Goal: Task Accomplishment & Management: Manage account settings

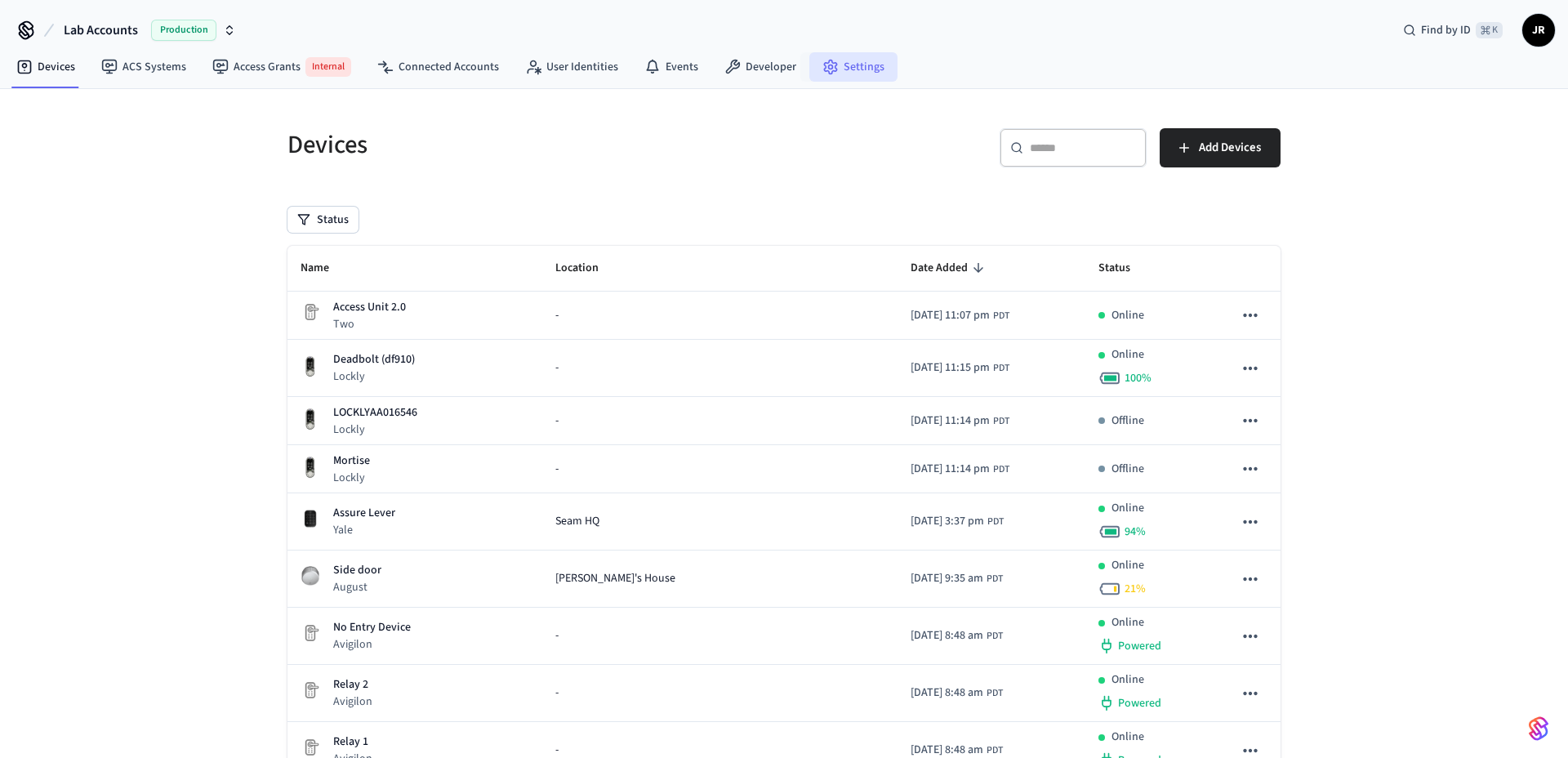
click at [848, 57] on link "Settings" at bounding box center [853, 67] width 88 height 29
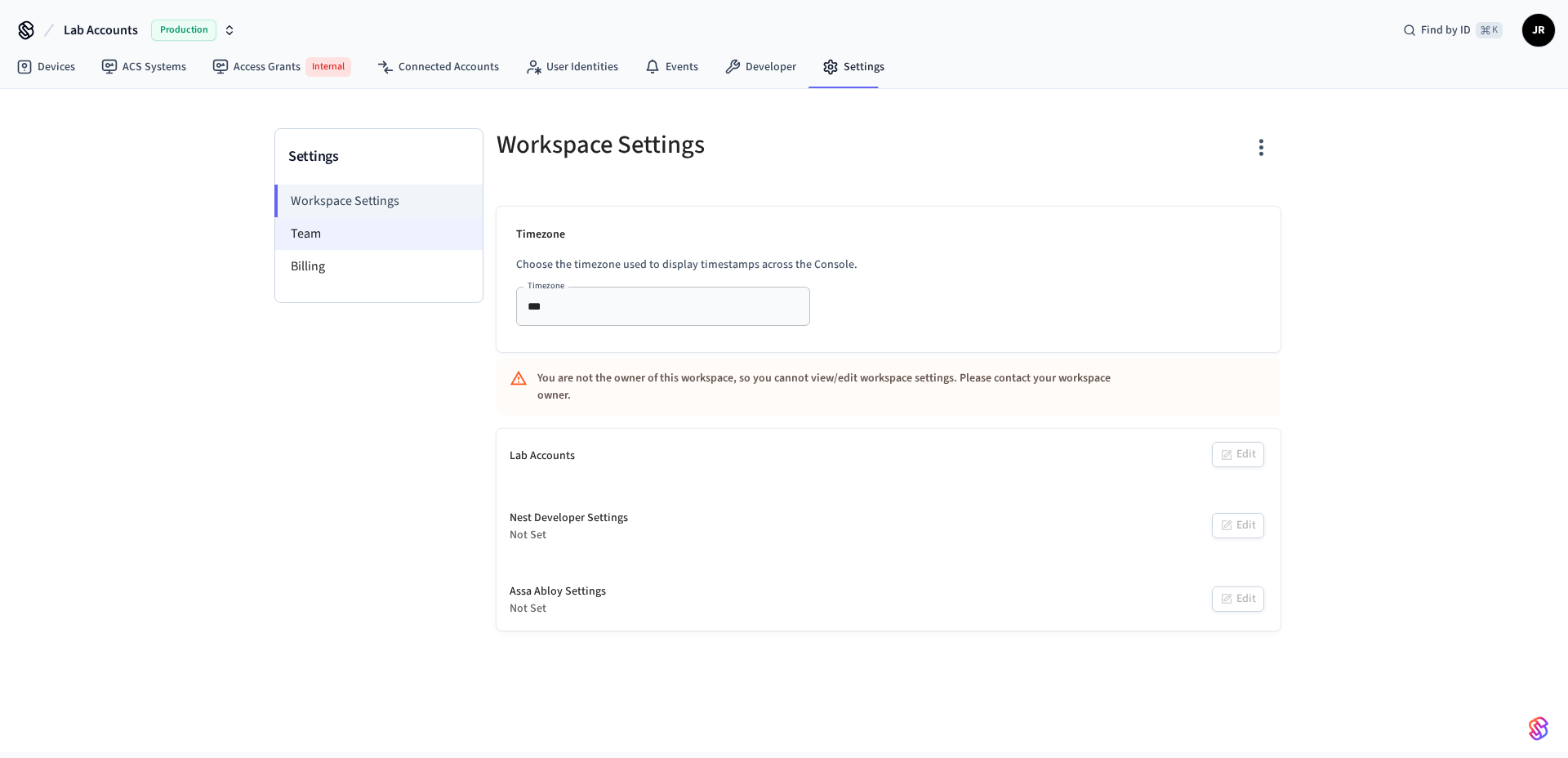
click at [307, 229] on li "Team" at bounding box center [378, 234] width 207 height 33
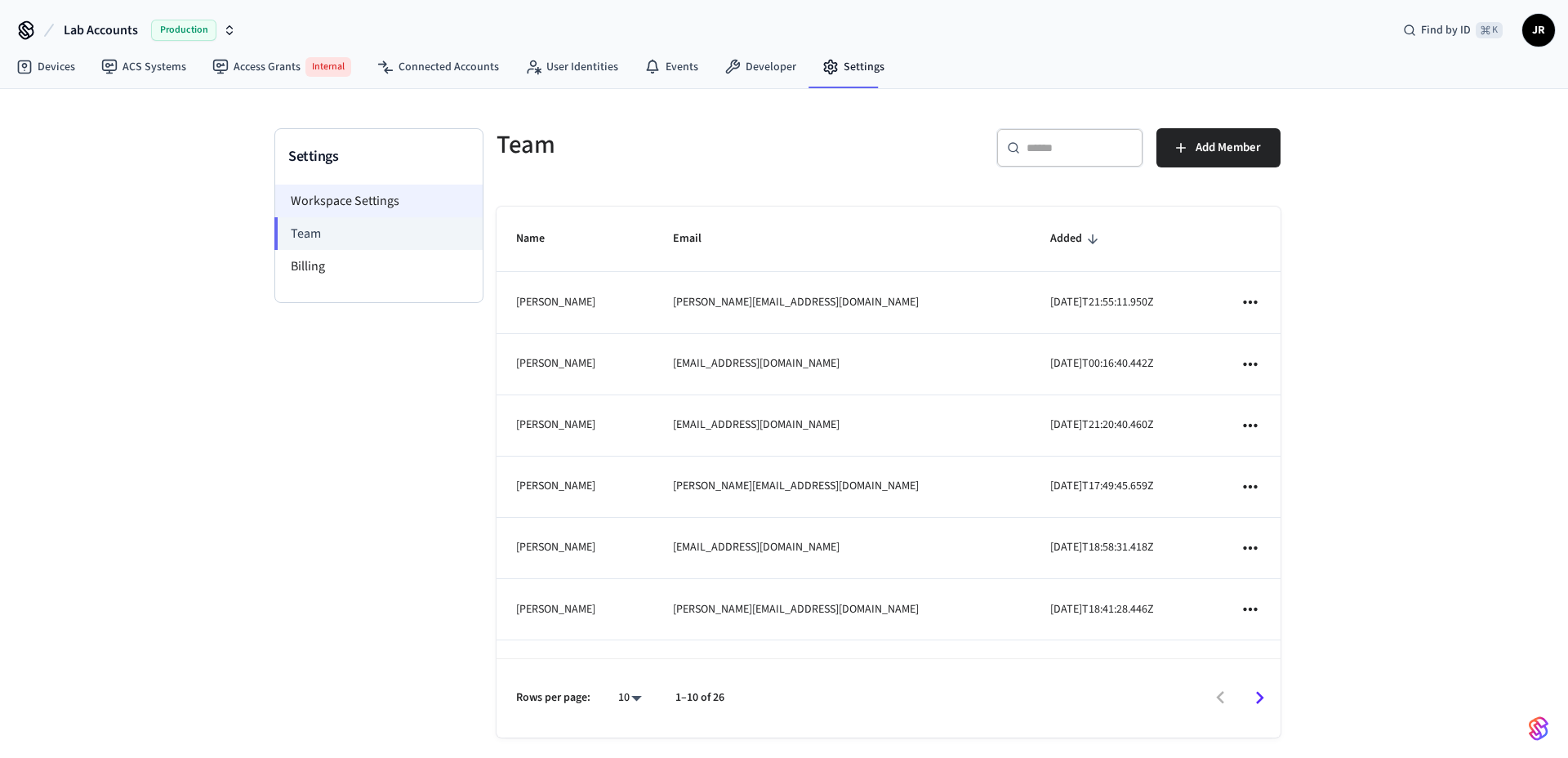
click at [332, 207] on li "Workspace Settings" at bounding box center [378, 201] width 207 height 33
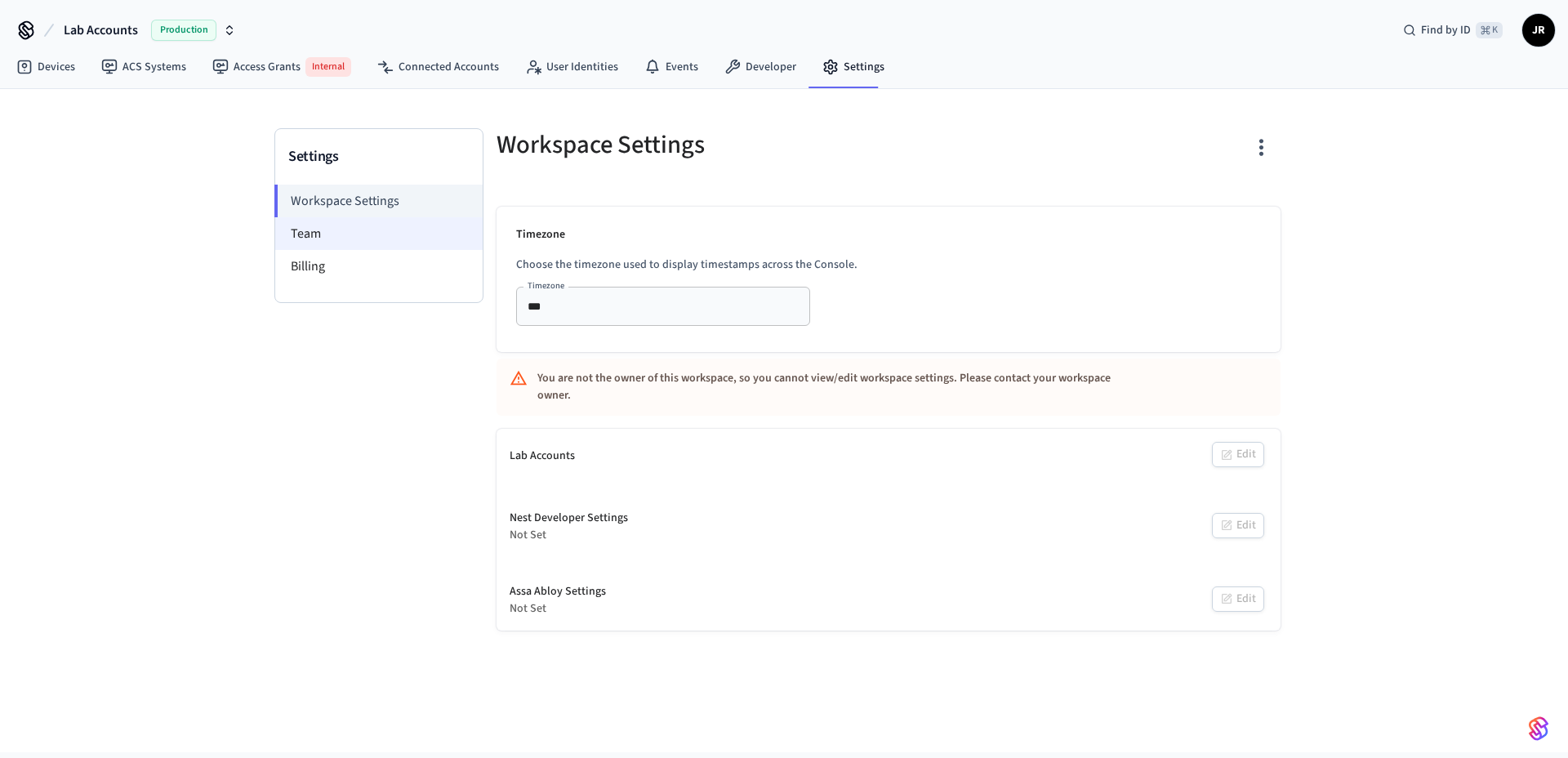
click at [341, 231] on li "Team" at bounding box center [378, 234] width 207 height 33
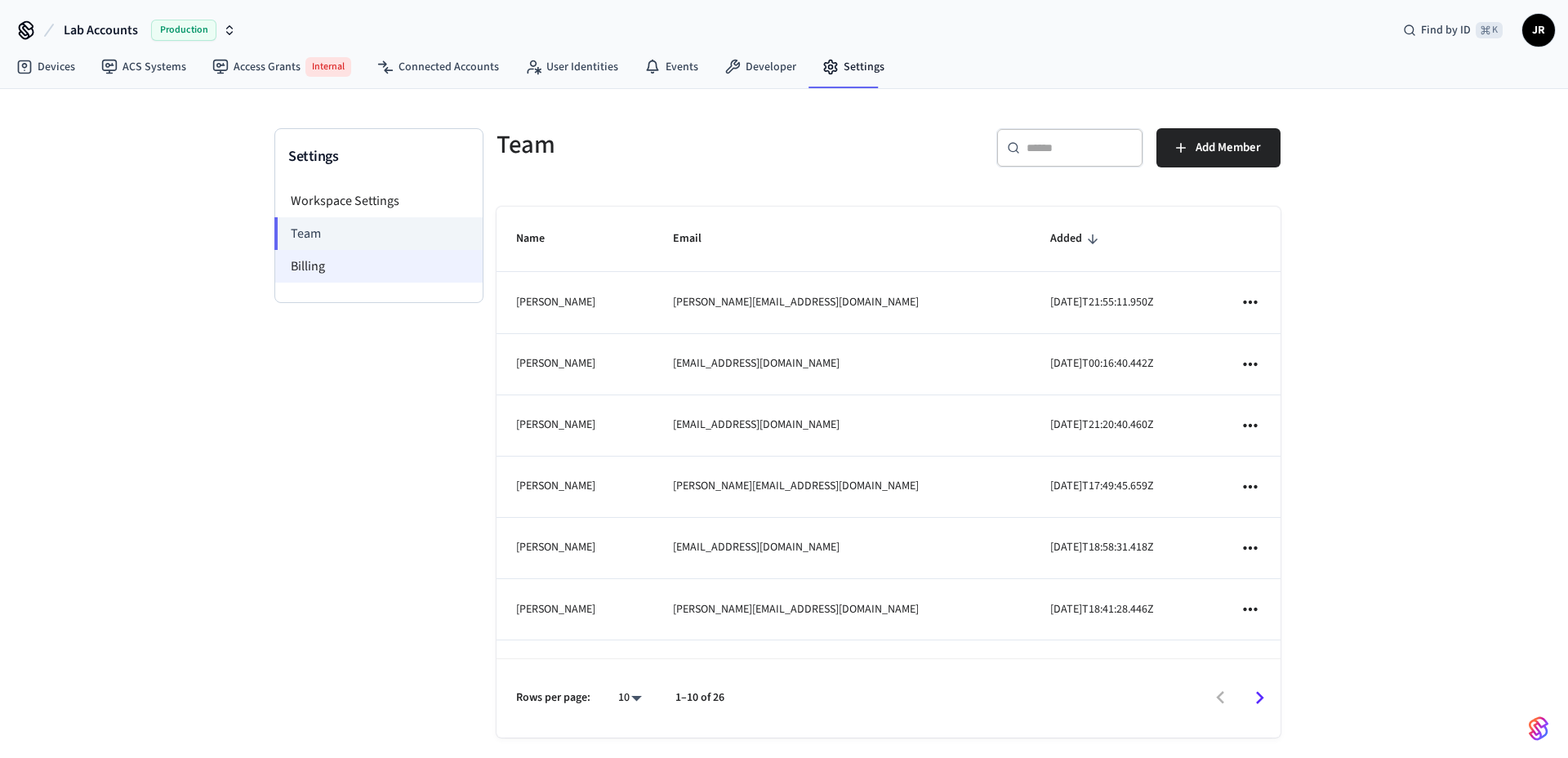
click at [346, 261] on li "Billing" at bounding box center [378, 267] width 207 height 33
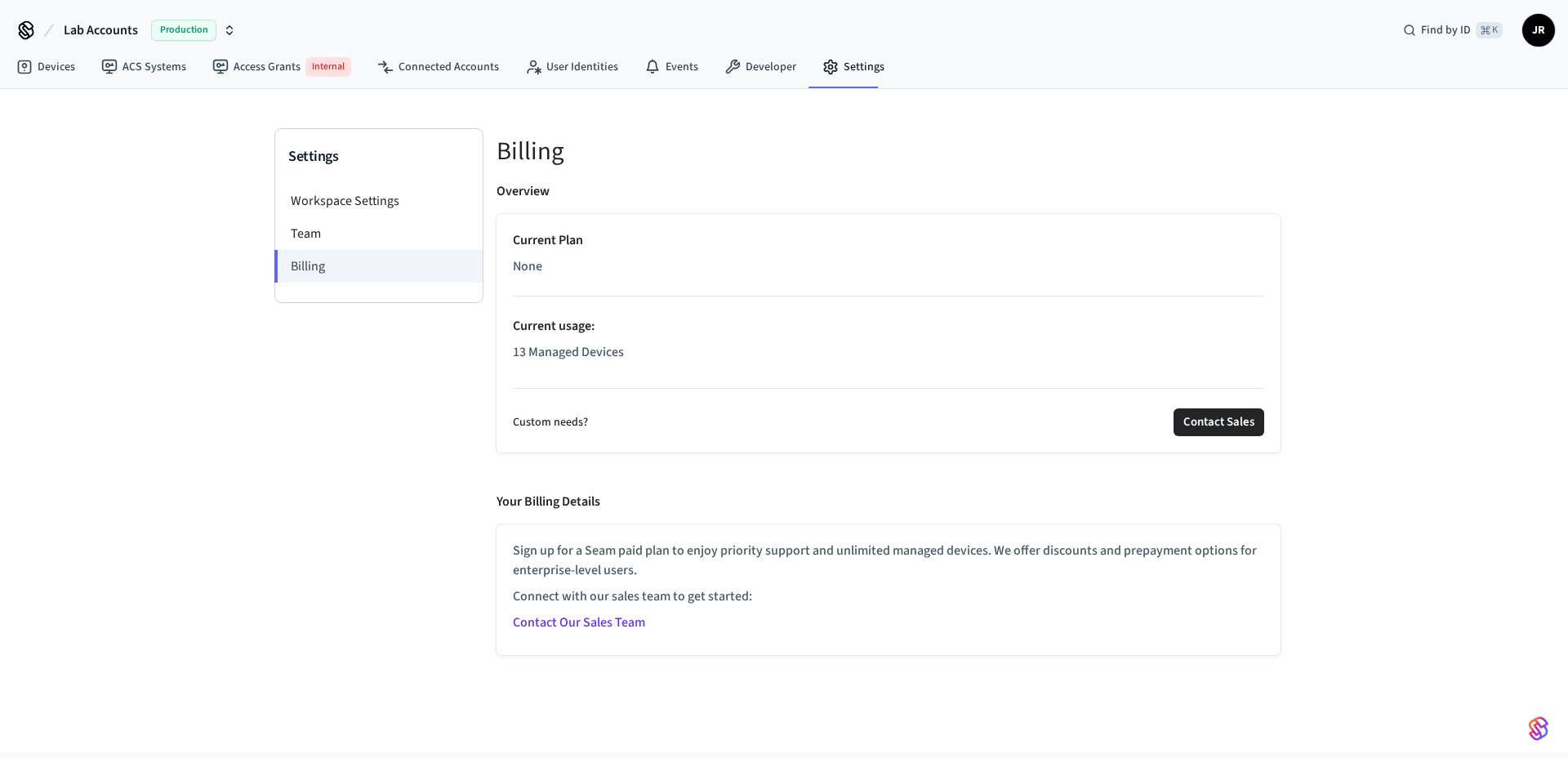
click at [535, 144] on h5 "Billing" at bounding box center [888, 151] width 784 height 33
click at [530, 178] on div "Billing Overview Current Plan None Current usage : 13 Managed Devices Custom ne…" at bounding box center [888, 391] width 810 height 527
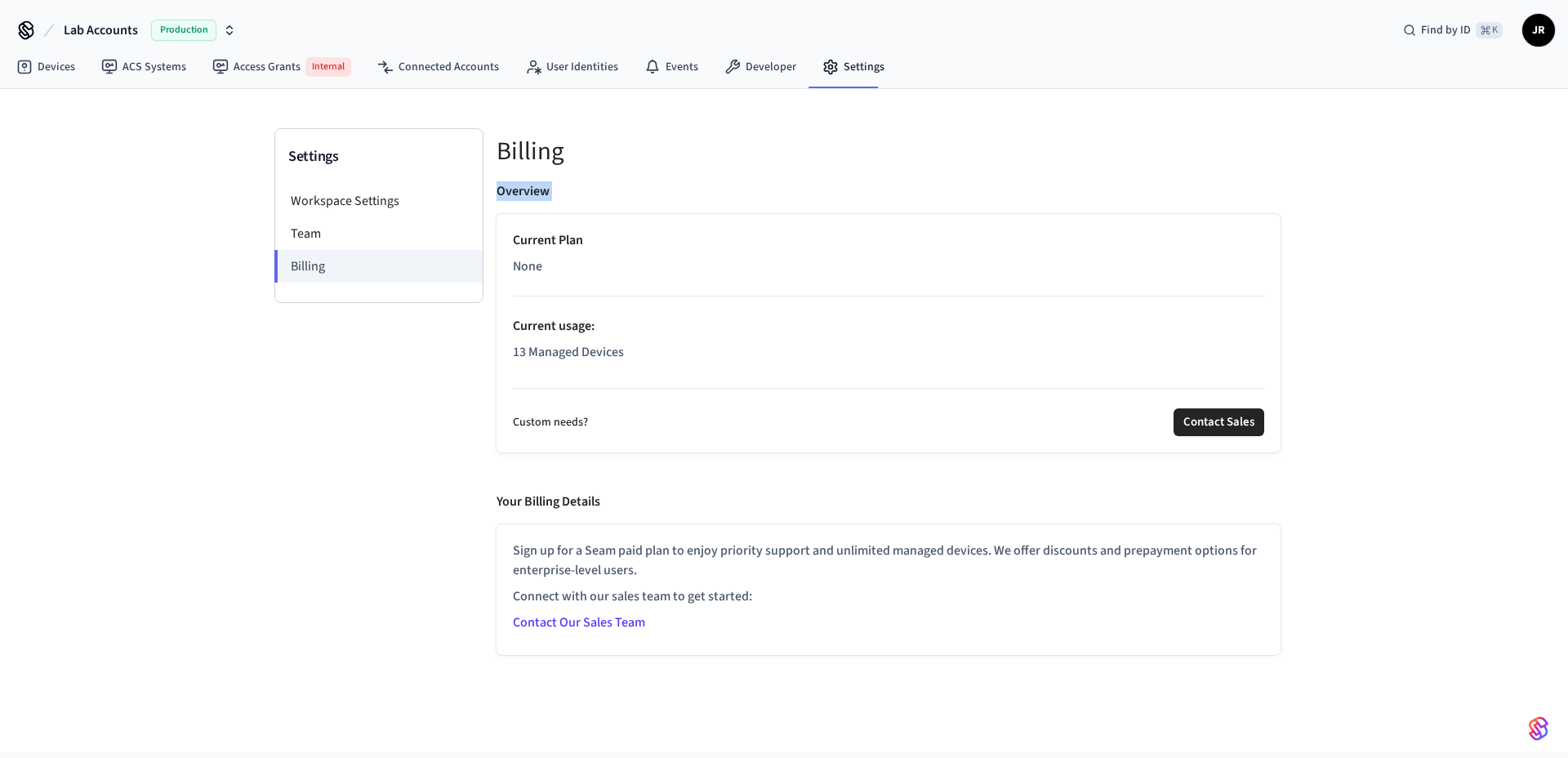
click at [530, 178] on div "Billing Overview Current Plan None Current usage : 13 Managed Devices Custom ne…" at bounding box center [888, 391] width 810 height 527
click at [647, 178] on div "Billing Overview Current Plan None Current usage : 13 Managed Devices Custom ne…" at bounding box center [888, 391] width 810 height 527
drag, startPoint x: 501, startPoint y: 134, endPoint x: 728, endPoint y: 410, distance: 357.4
click at [729, 409] on div "Billing Overview Current Plan None Current usage : 13 Managed Devices Custom ne…" at bounding box center [888, 391] width 810 height 527
click at [727, 410] on div "Custom needs? Contact Sales" at bounding box center [888, 422] width 751 height 28
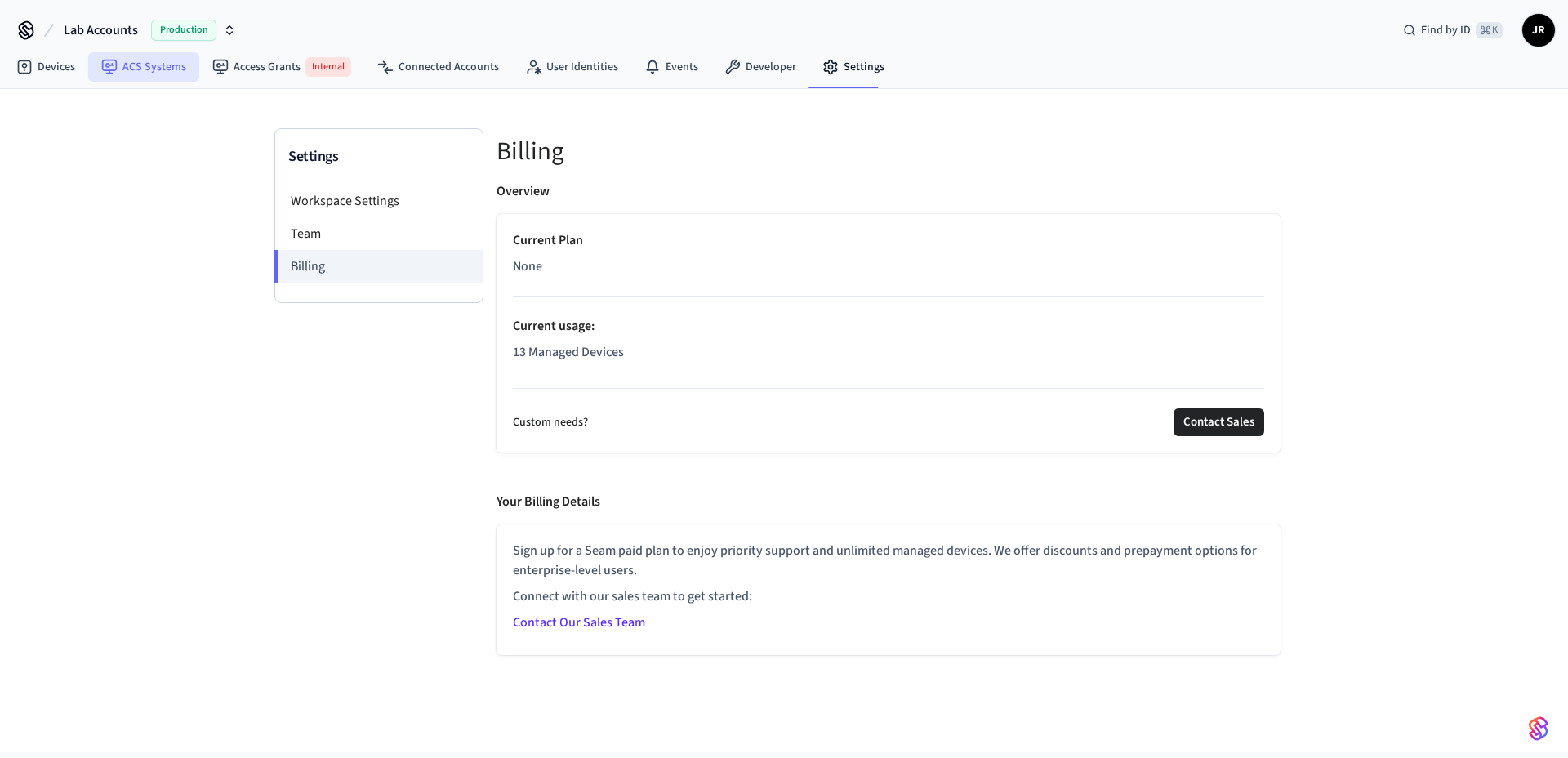
click at [146, 66] on link "ACS Systems" at bounding box center [143, 67] width 111 height 29
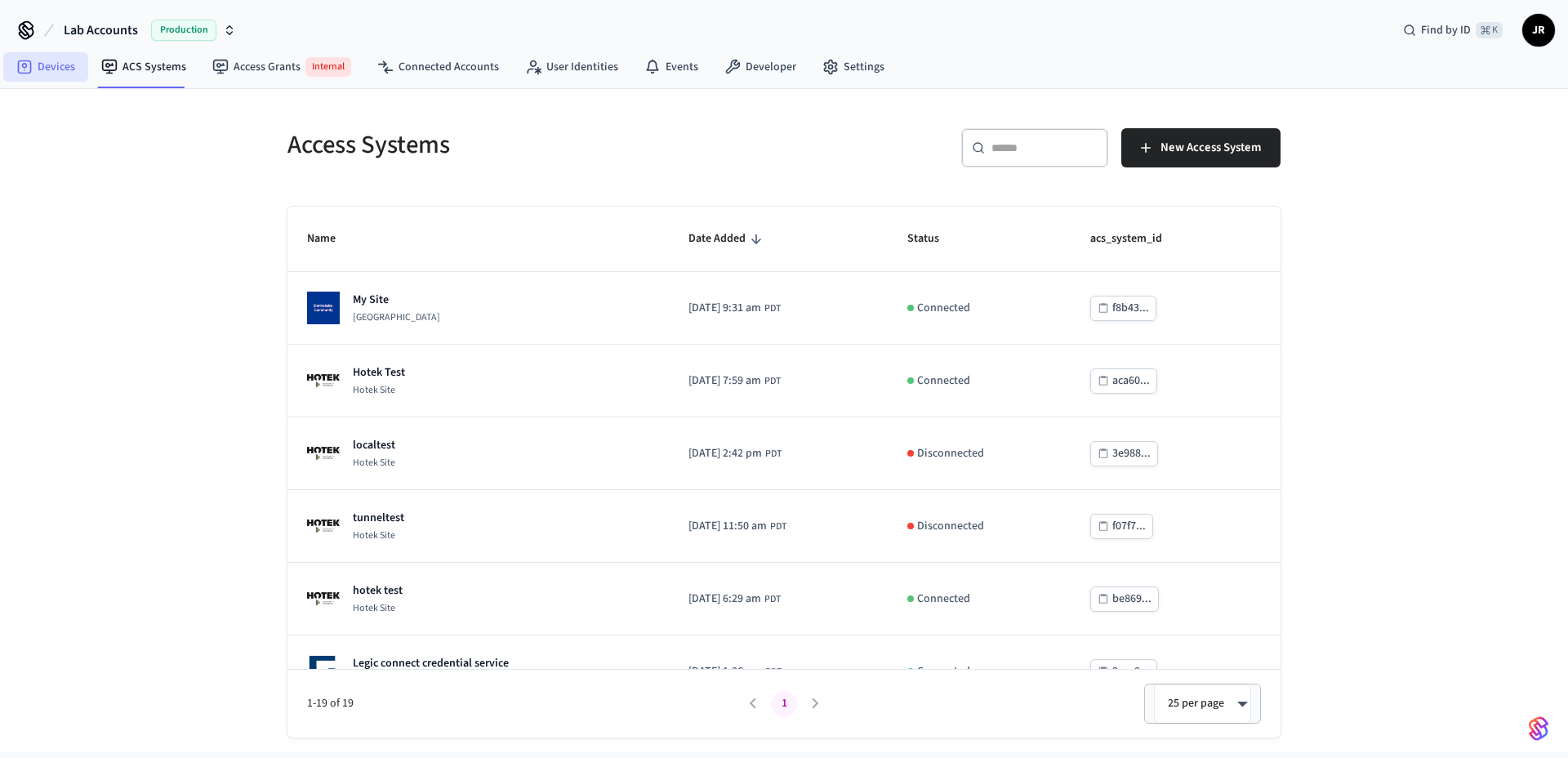
click at [38, 69] on link "Devices" at bounding box center [46, 67] width 85 height 29
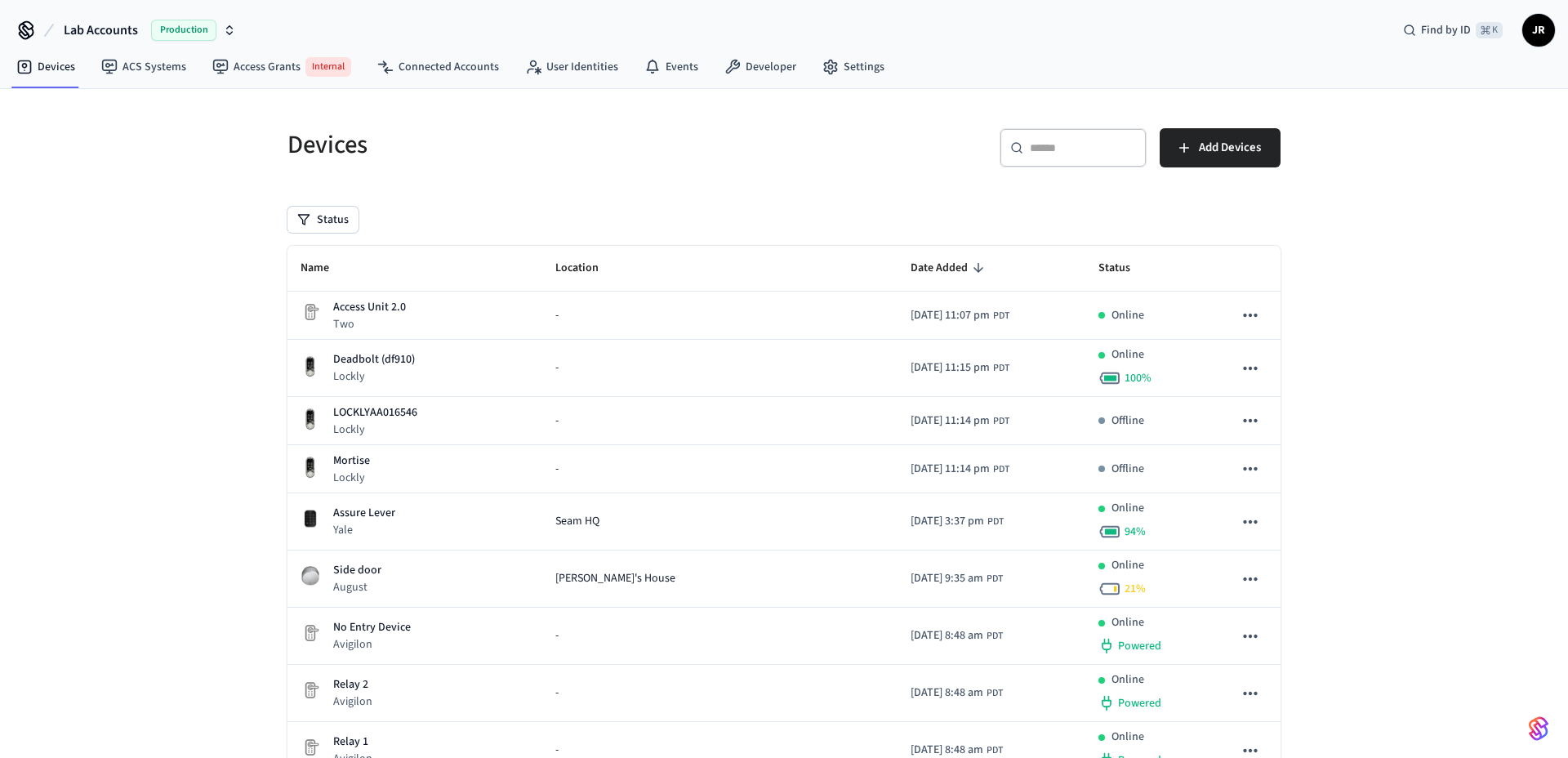
click at [589, 139] on h5 "Devices" at bounding box center [530, 144] width 486 height 33
click at [675, 167] on div "Devices" at bounding box center [521, 144] width 506 height 72
